Goal: Transaction & Acquisition: Register for event/course

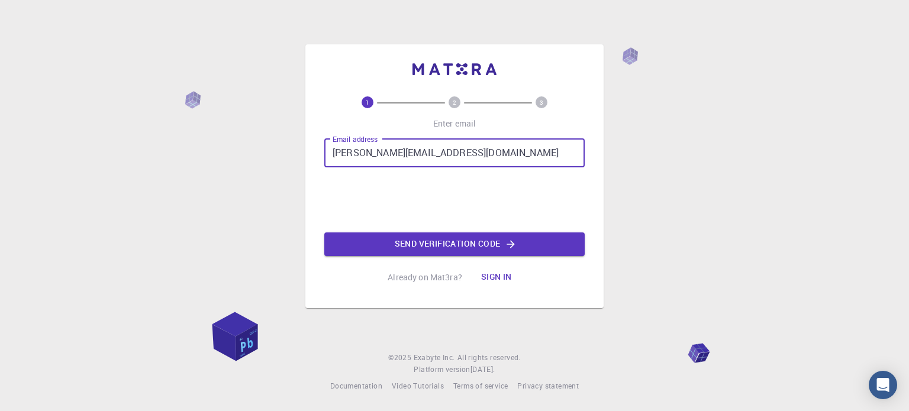
type input "[PERSON_NAME][EMAIL_ADDRESS][DOMAIN_NAME]"
click at [414, 247] on button "Send verification code" at bounding box center [454, 245] width 260 height 24
type input "anvish.sharma12@gmail.com"
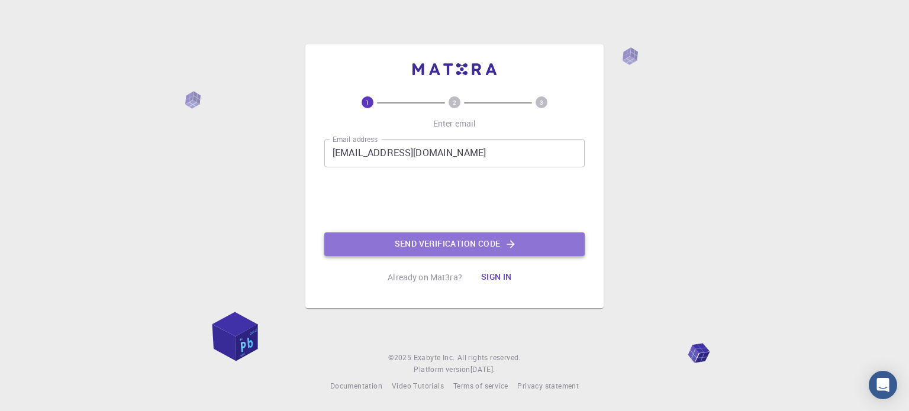
click at [415, 243] on button "Send verification code" at bounding box center [454, 245] width 260 height 24
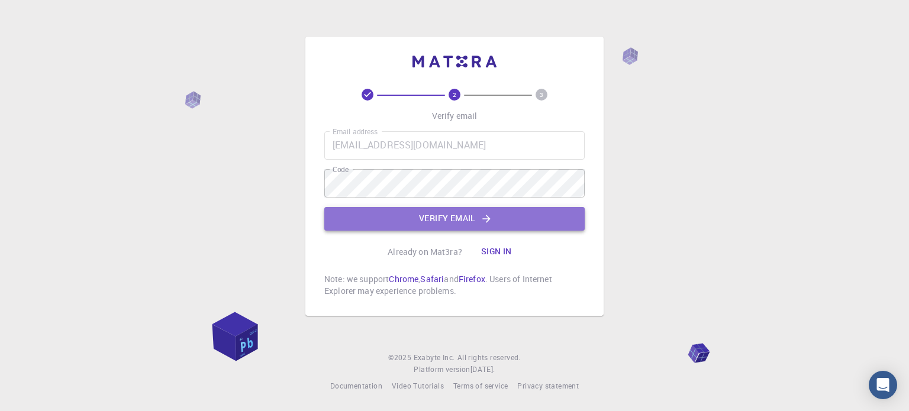
click at [359, 217] on button "Verify email" at bounding box center [454, 219] width 260 height 24
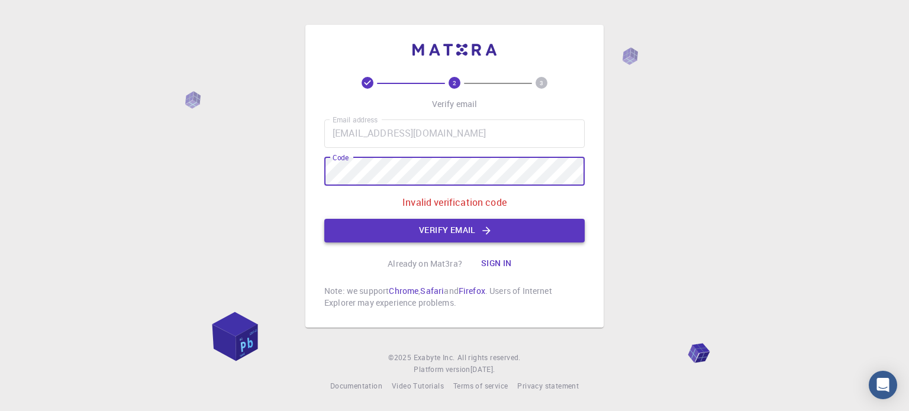
click at [366, 229] on button "Verify email" at bounding box center [454, 231] width 260 height 24
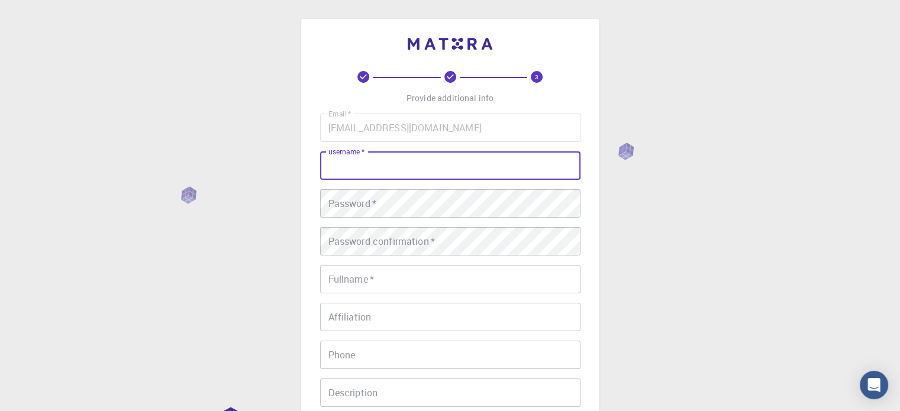
click at [380, 173] on input "username   *" at bounding box center [450, 165] width 260 height 28
type input "ankursharma"
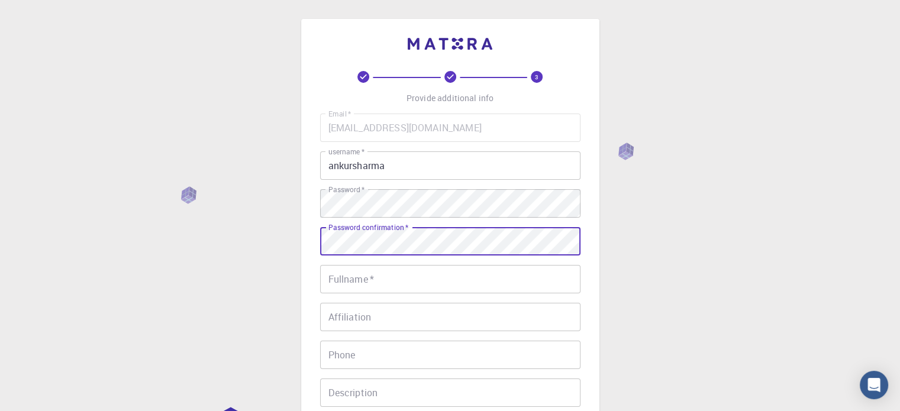
click at [338, 288] on input "Fullname   *" at bounding box center [450, 279] width 260 height 28
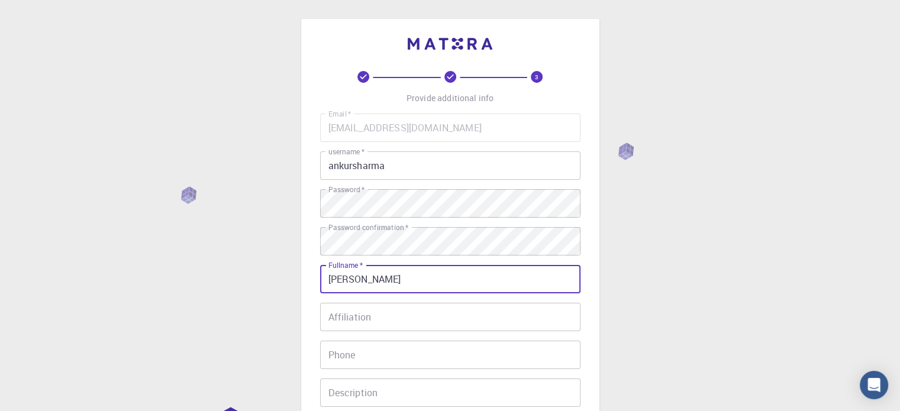
type input "Ankur sharma"
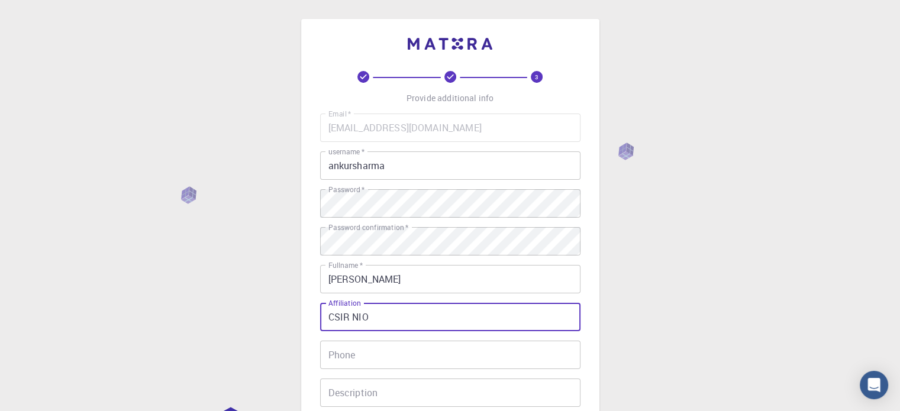
scroll to position [118, 0]
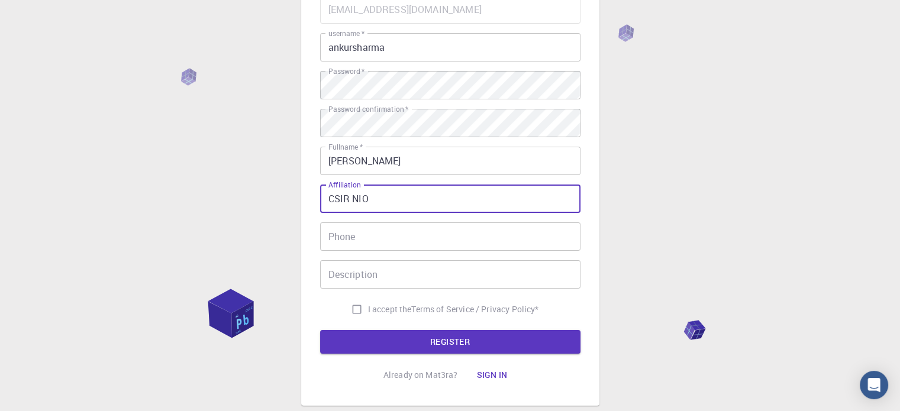
type input "CSIR NIO"
click at [353, 305] on input "I accept the Terms of Service / Privacy Policy *" at bounding box center [357, 309] width 22 height 22
checkbox input "true"
click at [364, 347] on button "REGISTER" at bounding box center [450, 342] width 260 height 24
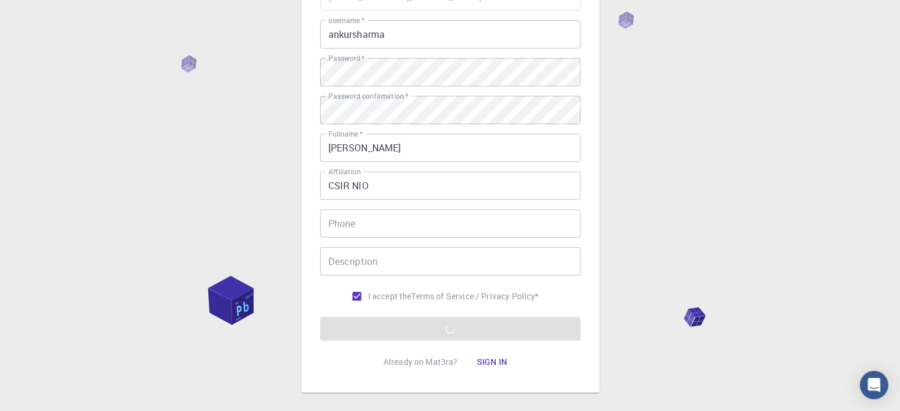
scroll to position [72, 0]
